Goal: Feedback & Contribution: Submit feedback/report problem

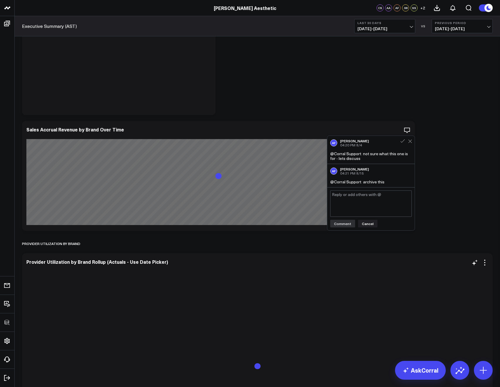
scroll to position [364, 0]
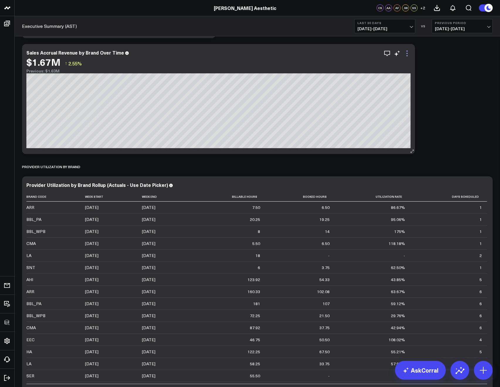
click at [407, 52] on icon at bounding box center [407, 53] width 7 height 7
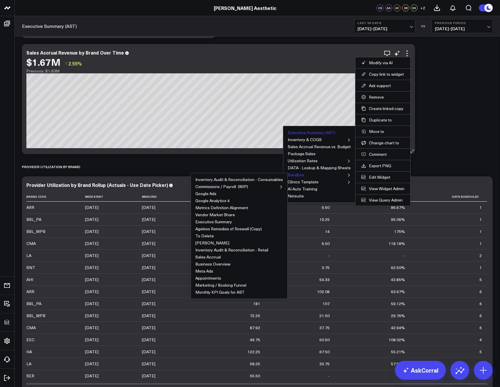
click at [298, 173] on button "Sandbox" at bounding box center [296, 175] width 16 height 4
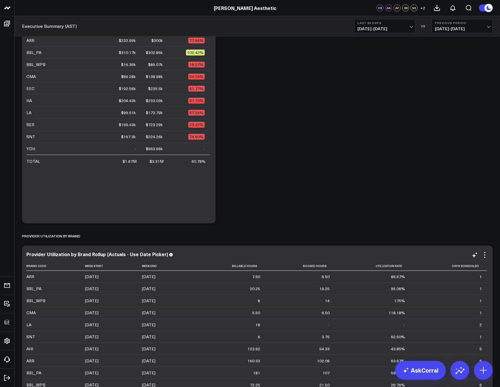
scroll to position [125, 0]
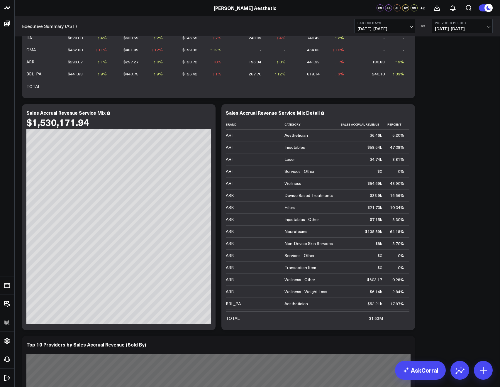
scroll to position [2009, 0]
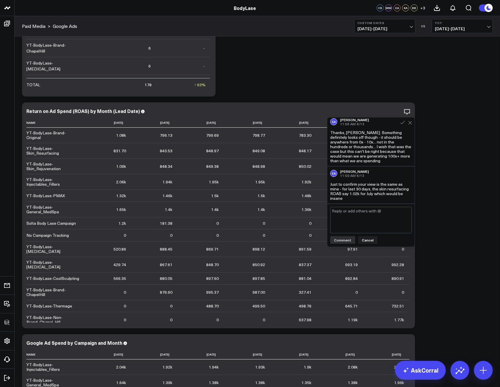
scroll to position [115, 0]
click at [340, 222] on textarea at bounding box center [371, 220] width 82 height 26
type textarea "@CorralData Support"
click at [338, 239] on button "Comment" at bounding box center [342, 240] width 25 height 8
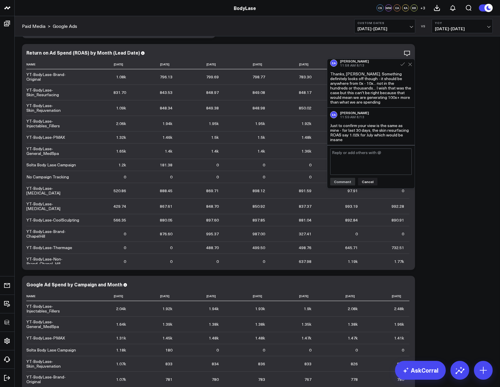
scroll to position [139, 0]
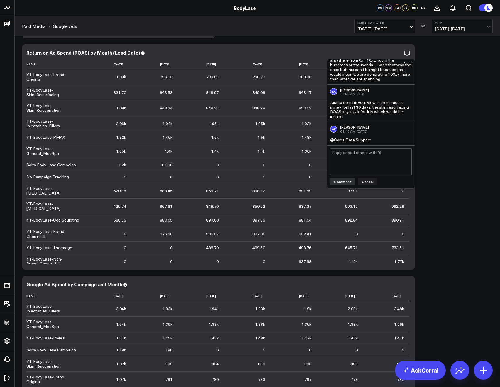
drag, startPoint x: 357, startPoint y: 116, endPoint x: 331, endPoint y: 102, distance: 29.9
click at [331, 102] on div "Just to confirm your view is the same as mine - for last 30 days, the skin resu…" at bounding box center [371, 109] width 82 height 19
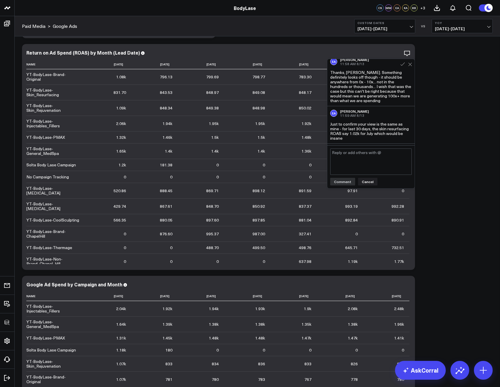
scroll to position [108, 0]
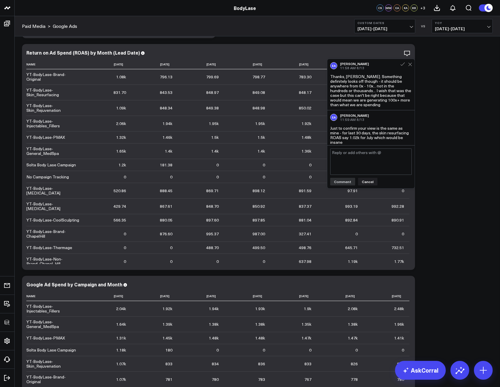
click at [357, 107] on div "Thanks, Alina. Something definitely looks off though - it should be anywhere fr…" at bounding box center [371, 90] width 82 height 33
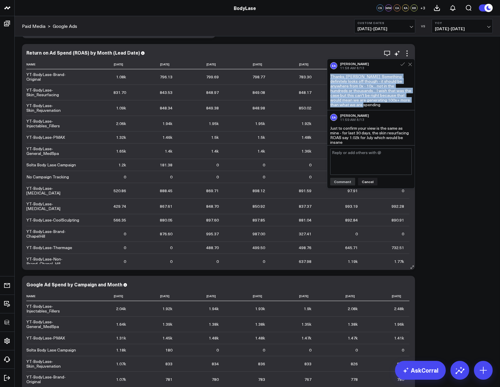
drag, startPoint x: 355, startPoint y: 109, endPoint x: 324, endPoint y: 79, distance: 43.6
click at [324, 79] on div "Modify via AI Copy link to widget Ask support Remove Create linked copy Executi…" at bounding box center [218, 157] width 393 height 226
copy div "@CorralData Support something happened to this ROAS chart - would you mind fixi…"
click at [355, 105] on div "Thanks, Alina. Something definitely looks off though - it should be anywhere fr…" at bounding box center [371, 90] width 82 height 33
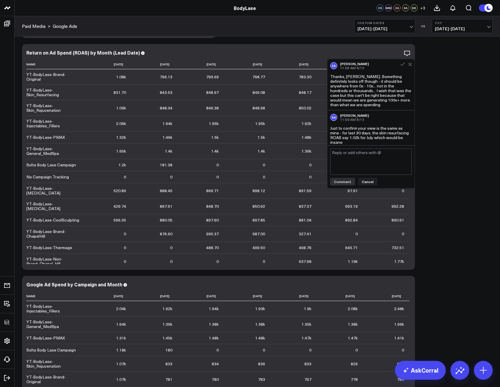
click at [354, 107] on div "Thanks, Alina. Something definitely looks off though - it should be anywhere fr…" at bounding box center [371, 90] width 82 height 33
click at [353, 107] on div "Thanks, Alina. Something definitely looks off though - it should be anywhere fr…" at bounding box center [371, 90] width 82 height 33
drag, startPoint x: 350, startPoint y: 110, endPoint x: 334, endPoint y: 80, distance: 33.9
click at [334, 80] on div "EA Eric Albright 11:58 AM 8/13 Thanks, Alina. Something definitely looks off th…" at bounding box center [371, 85] width 87 height 52
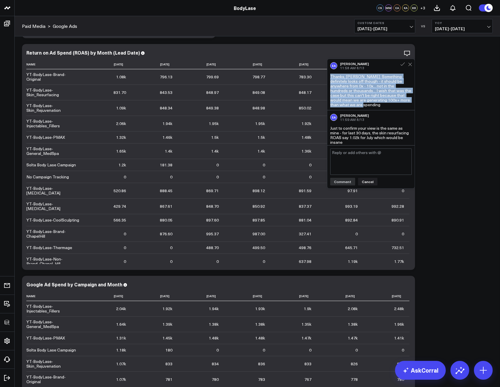
drag, startPoint x: 337, startPoint y: 86, endPoint x: 350, endPoint y: 108, distance: 26.2
click at [350, 107] on div "Thanks, Alina. Something definitely looks off though - it should be anywhere fr…" at bounding box center [371, 90] width 82 height 33
copy div "Thanks, Alina. Something definitely looks off though - it should be anywhere fr…"
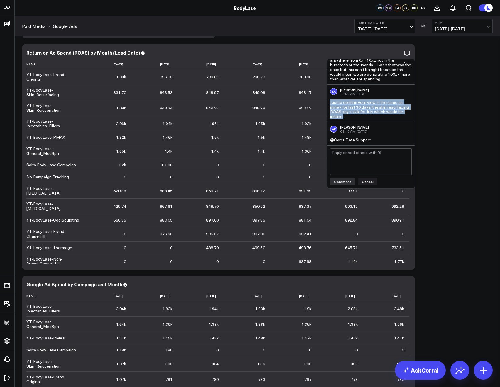
drag, startPoint x: 331, startPoint y: 133, endPoint x: 362, endPoint y: 122, distance: 32.8
click at [362, 122] on div "EA Eric Albright 04:54 PM 8/8 @CorralData Support something happened to this RO…" at bounding box center [371, 102] width 87 height 87
copy div "Just to confirm your view is the same as mine - for last 30 days, the skin resu…"
